Goal: Transaction & Acquisition: Purchase product/service

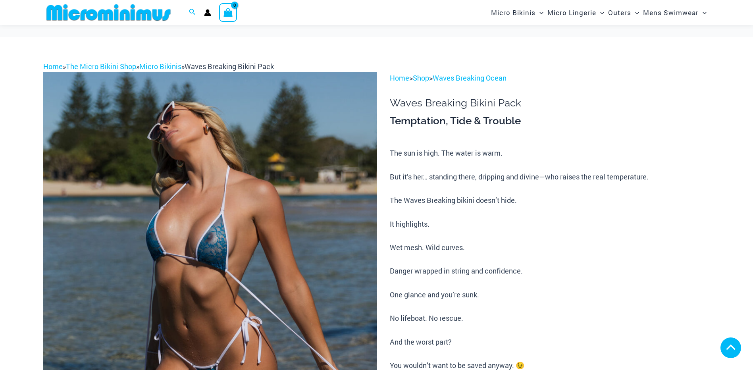
scroll to position [317, 0]
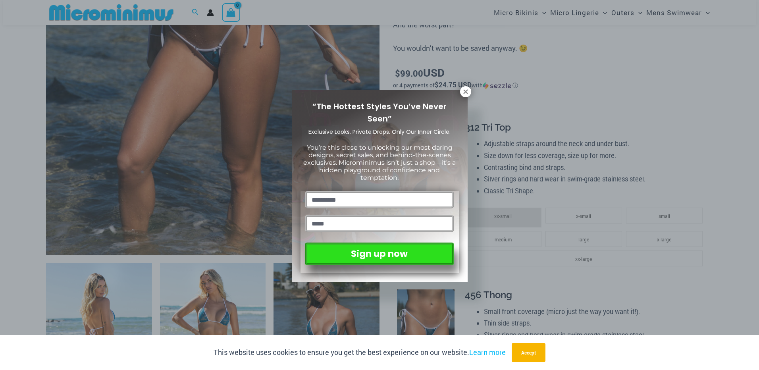
type input "**********"
click at [586, 255] on div "“The Hottest Styles You’ve Never Seen” Exclusive Looks. Private Drops. Only Our…" at bounding box center [379, 185] width 759 height 370
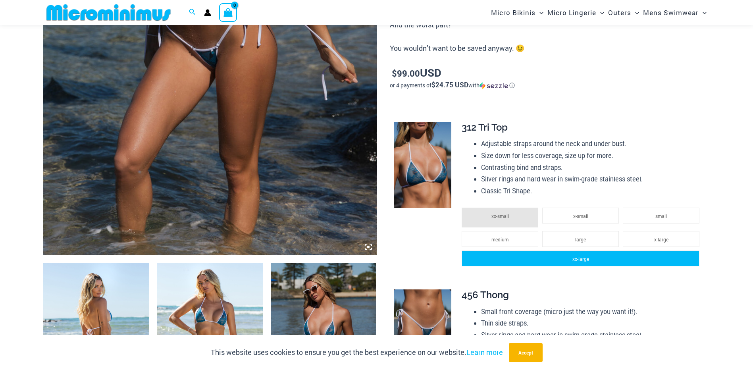
click at [596, 252] on li "xx-large" at bounding box center [580, 258] width 238 height 16
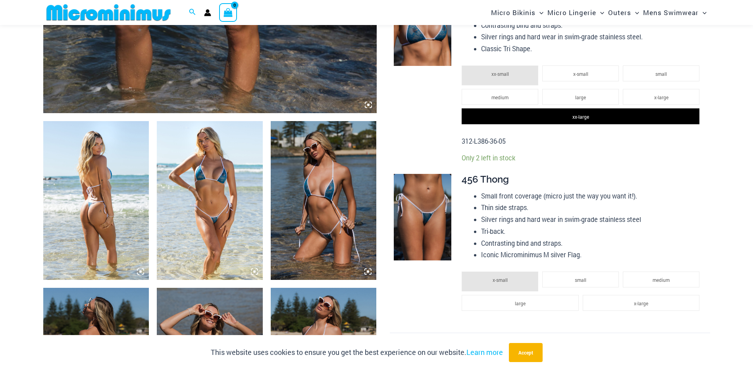
scroll to position [476, 0]
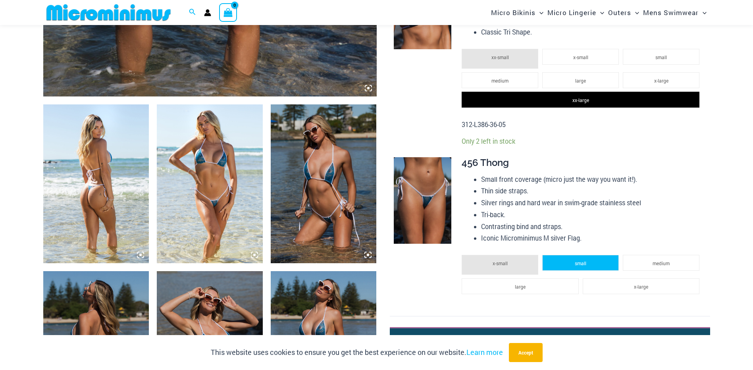
click at [586, 263] on span "small" at bounding box center [580, 263] width 12 height 6
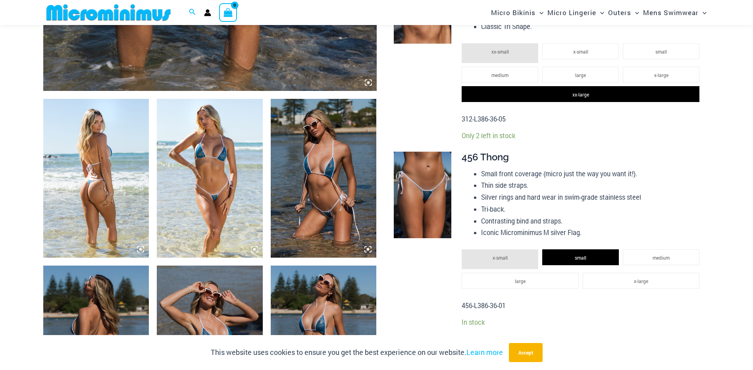
scroll to position [634, 0]
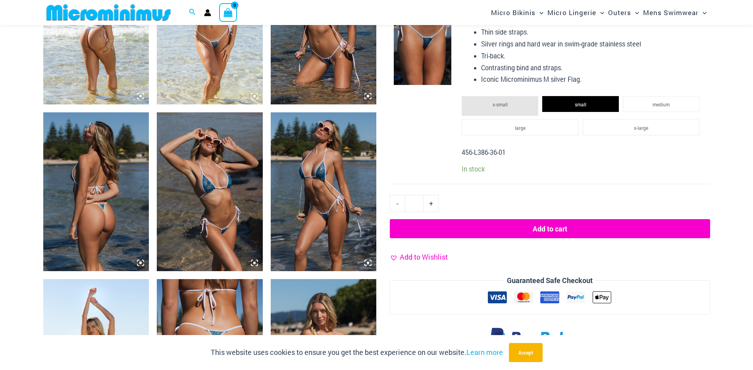
click at [428, 255] on span "Add to Wishlist" at bounding box center [424, 257] width 48 height 10
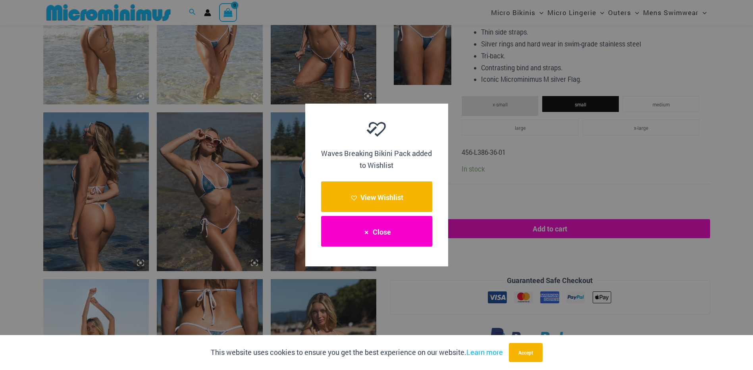
click at [381, 230] on button "Close" at bounding box center [376, 231] width 111 height 31
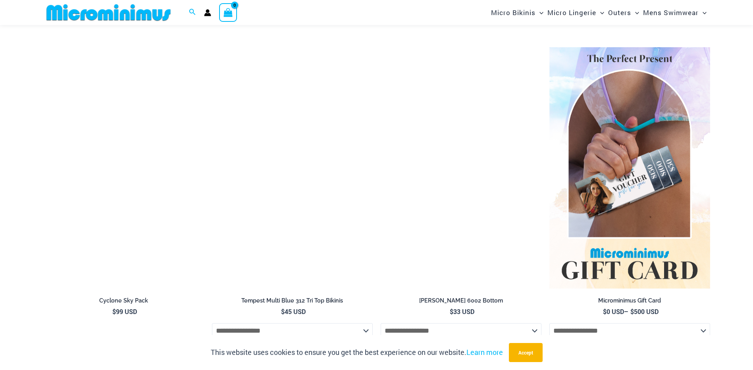
scroll to position [1785, 0]
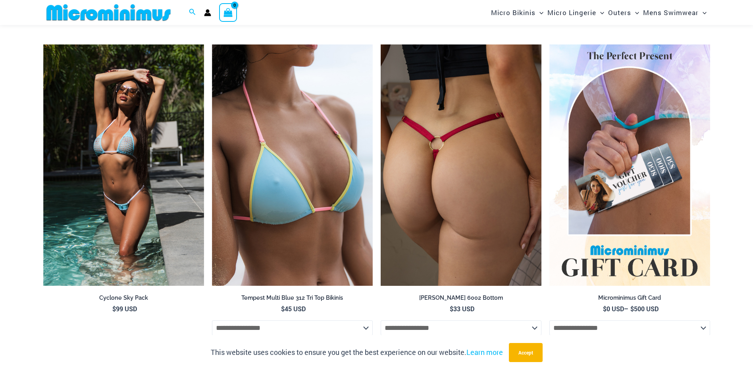
click at [441, 204] on img at bounding box center [460, 164] width 161 height 241
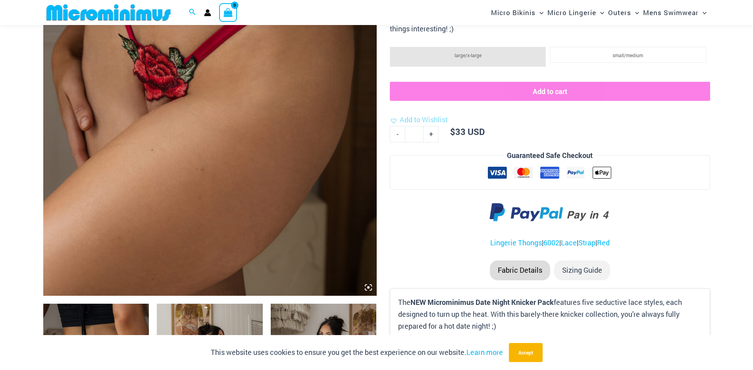
scroll to position [475, 0]
